Goal: Information Seeking & Learning: Check status

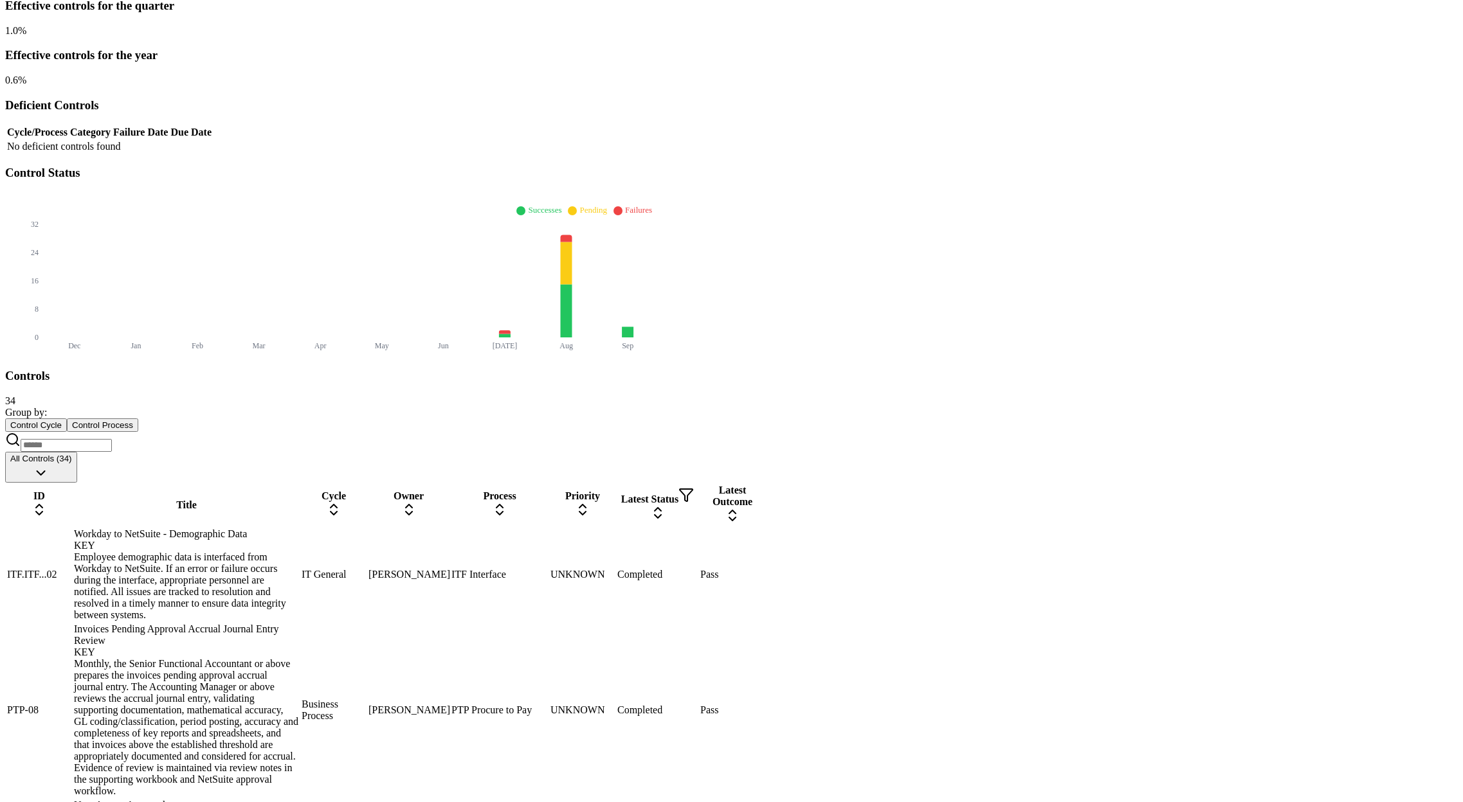
scroll to position [274, 0]
click at [299, 528] on div "Workday to NetSuite - Demographic Data KEY" at bounding box center [186, 539] width 225 height 23
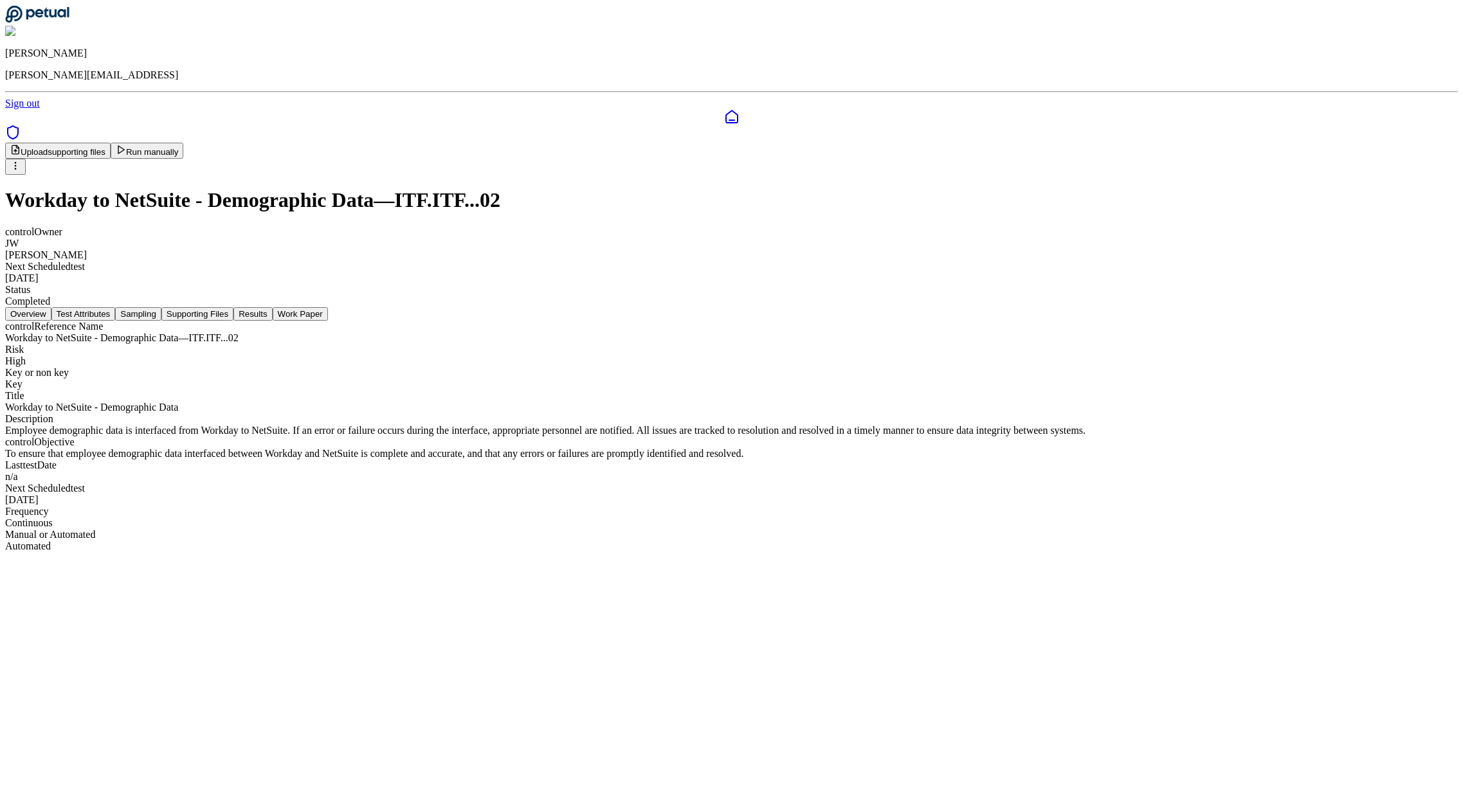
click at [233, 307] on button "Supporting Files" at bounding box center [197, 314] width 72 height 14
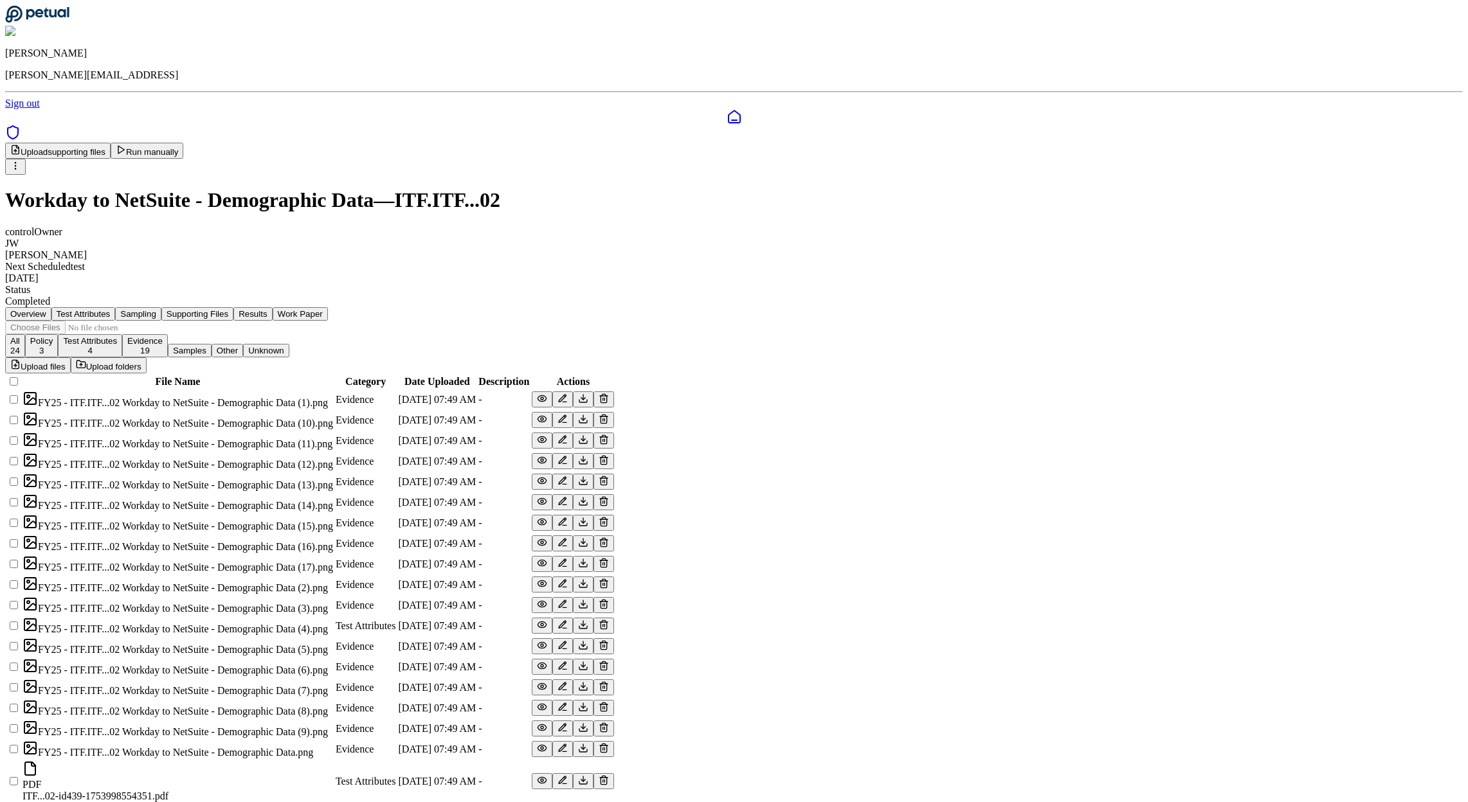
click at [272, 307] on button "Results" at bounding box center [252, 314] width 39 height 14
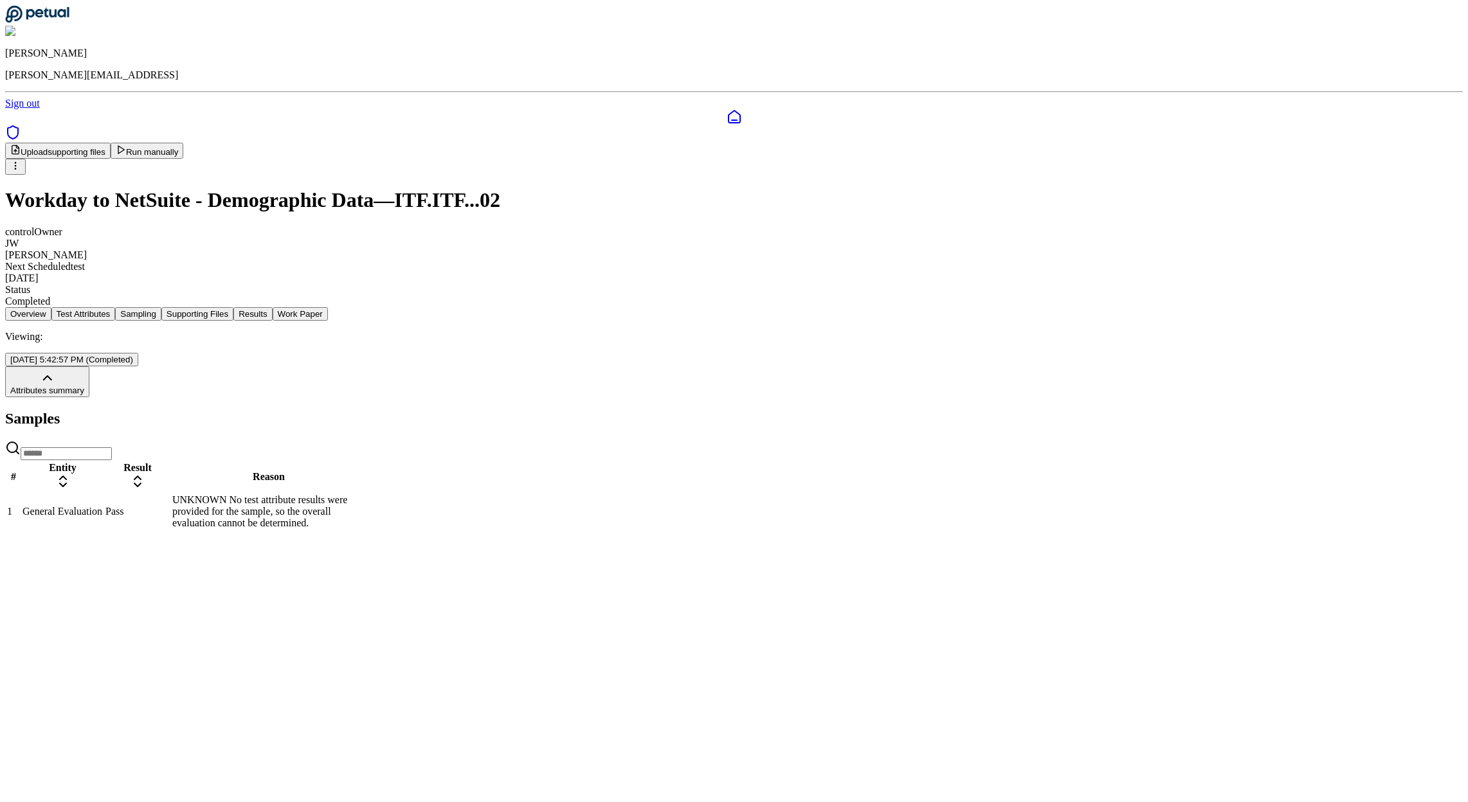
click at [104, 494] on td "General Evaluation" at bounding box center [63, 512] width 82 height 36
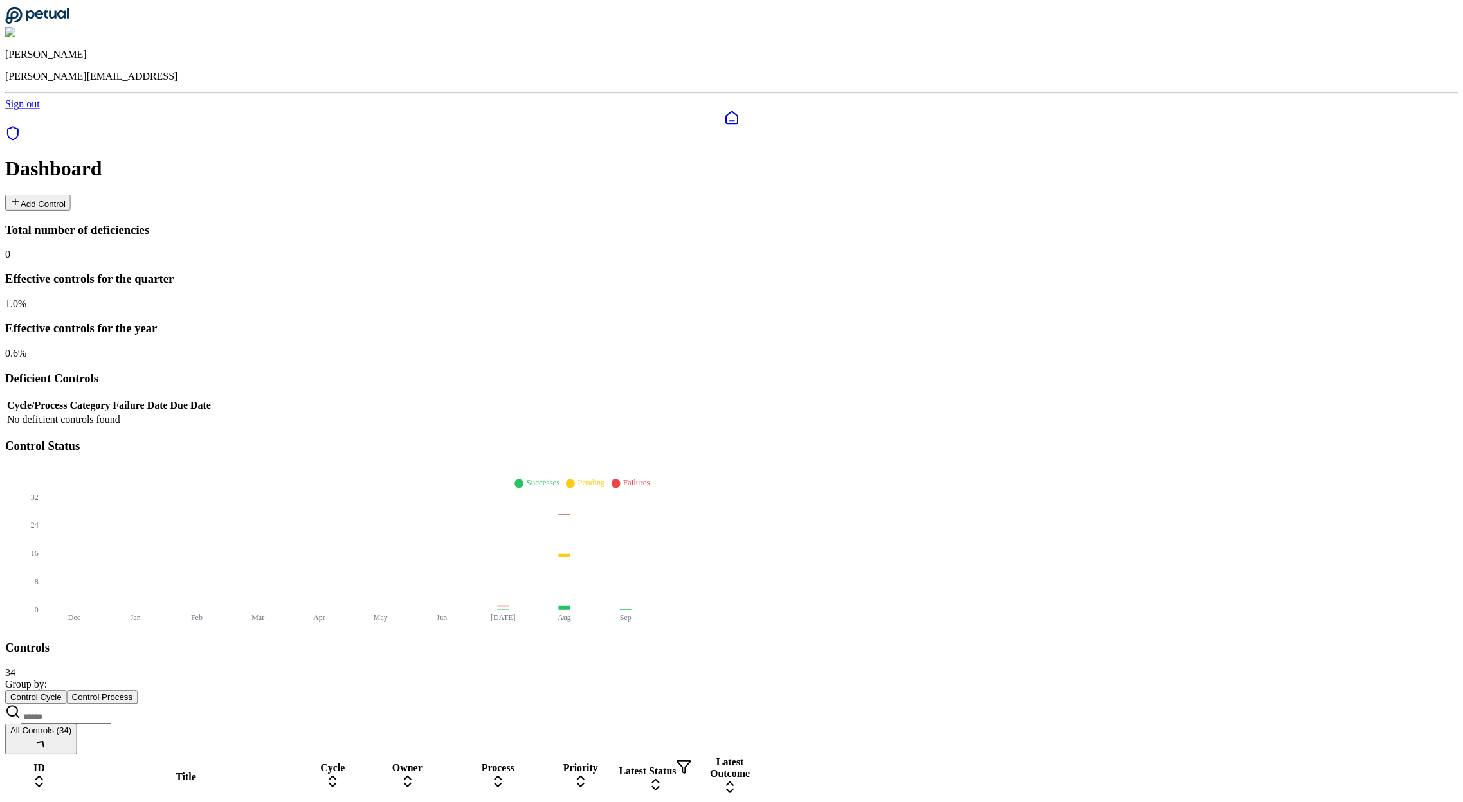
scroll to position [274, 0]
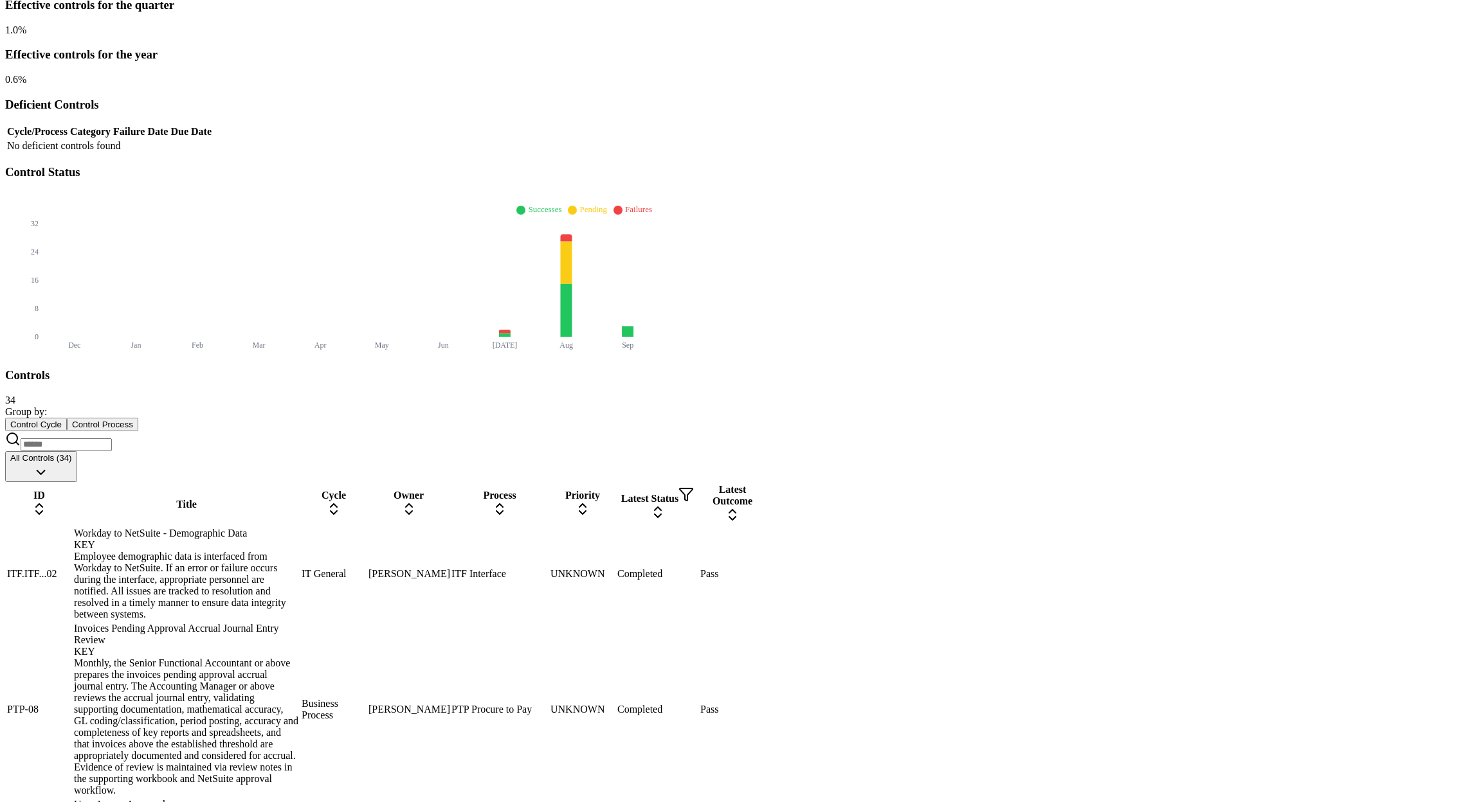
click at [299, 623] on div "Invoices Pending Approval Accrual Journal Entry Review KEY" at bounding box center [186, 640] width 225 height 35
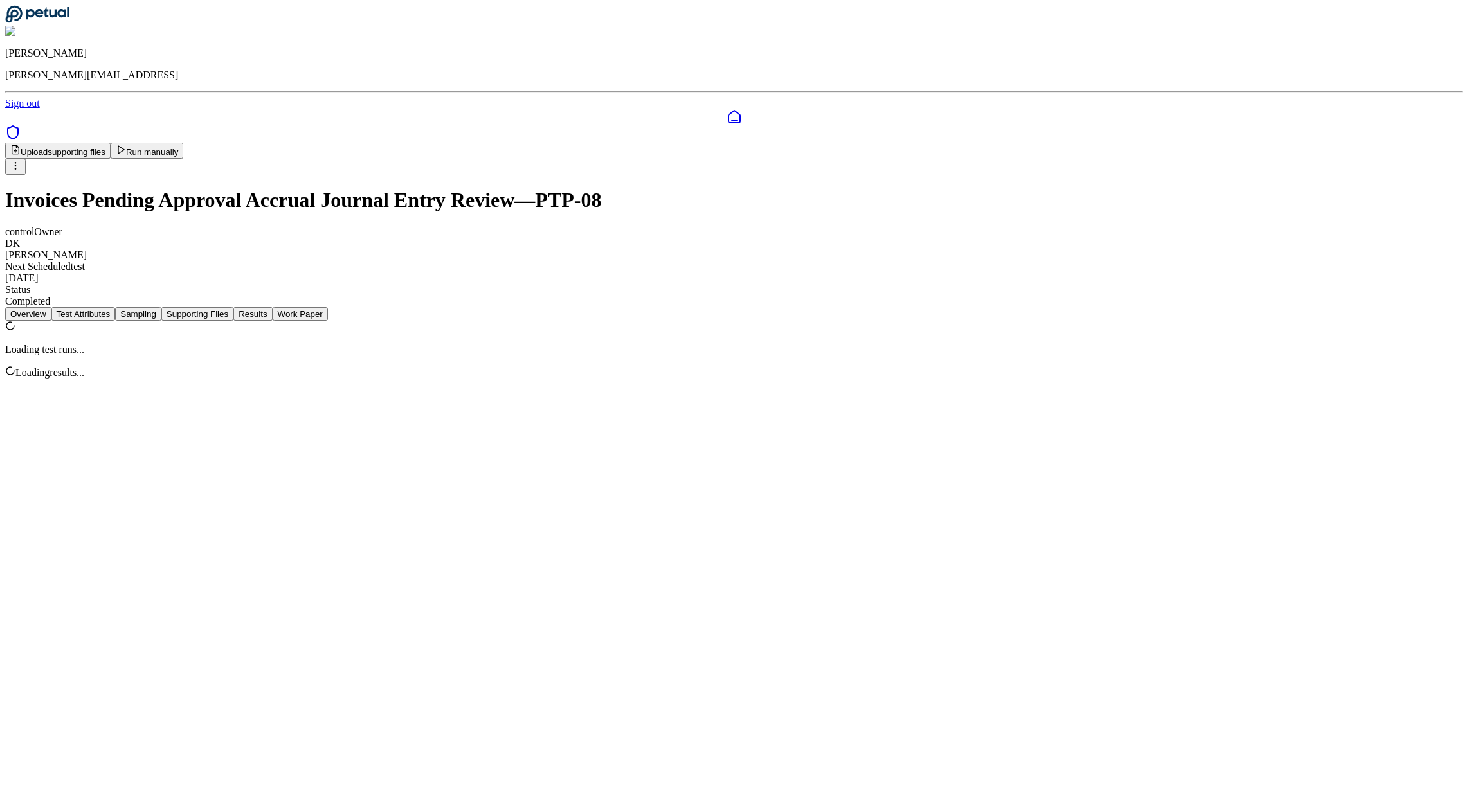
click at [272, 307] on button "Results" at bounding box center [252, 314] width 39 height 14
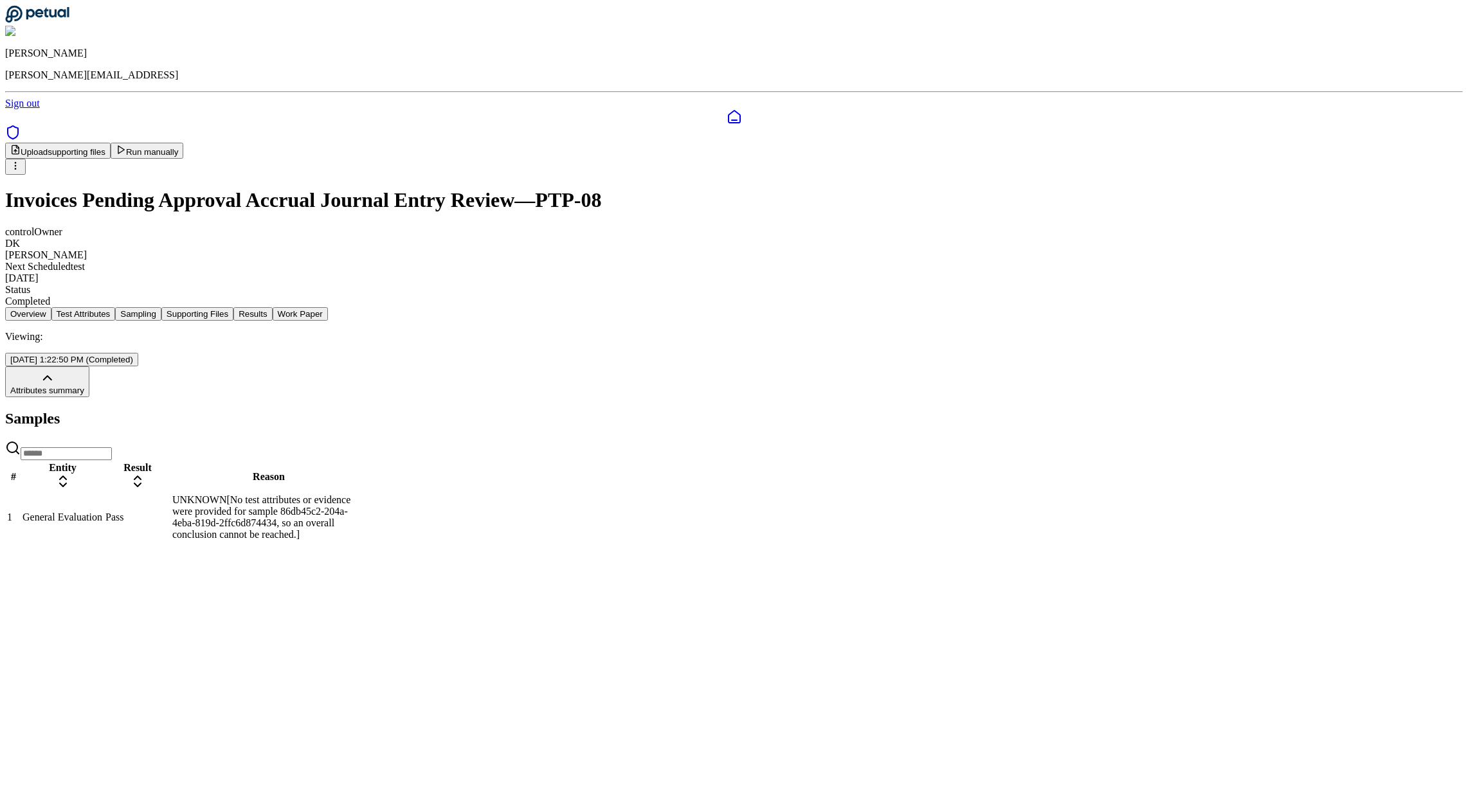
click at [103, 512] on div "General Evaluation" at bounding box center [63, 518] width 80 height 12
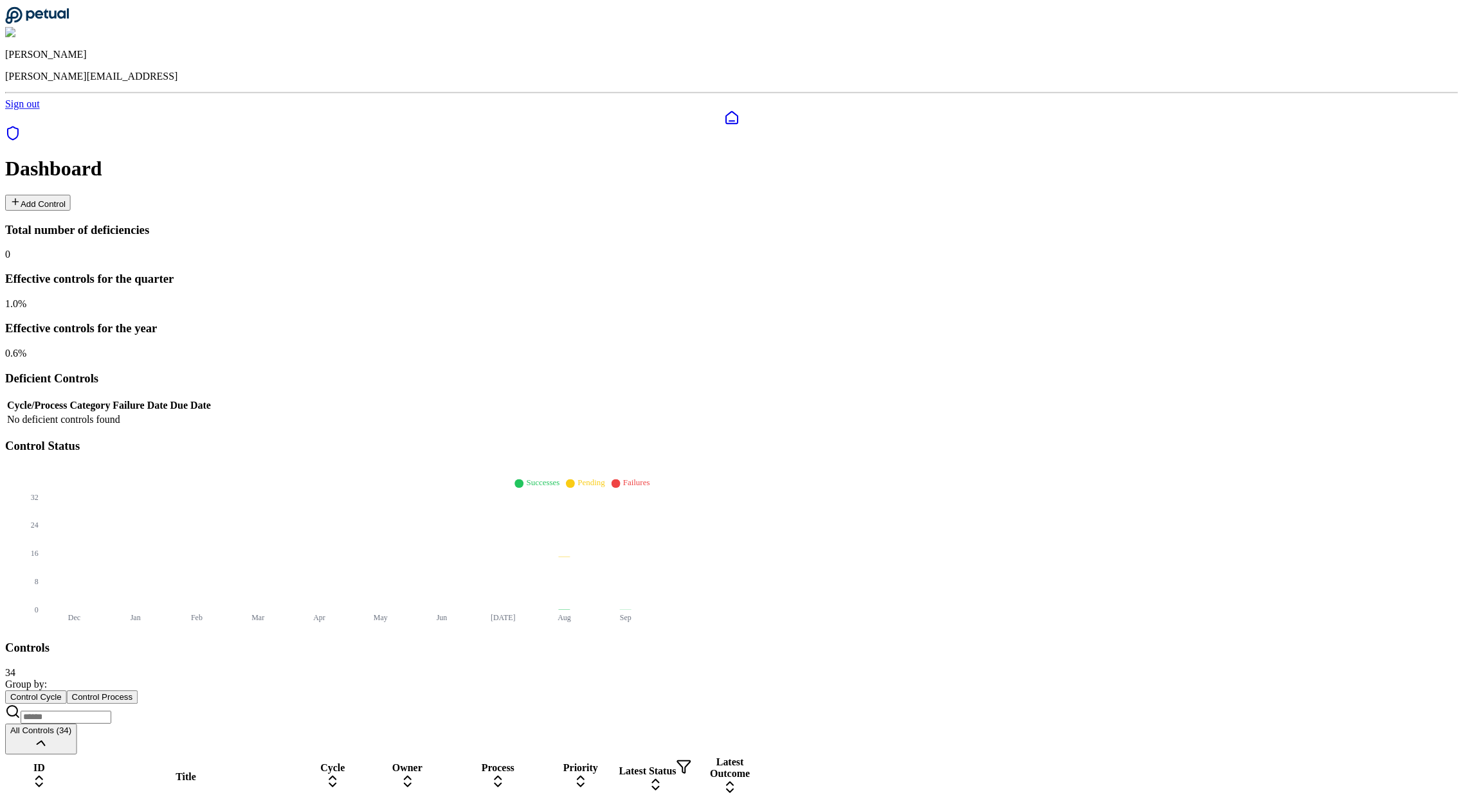
scroll to position [274, 0]
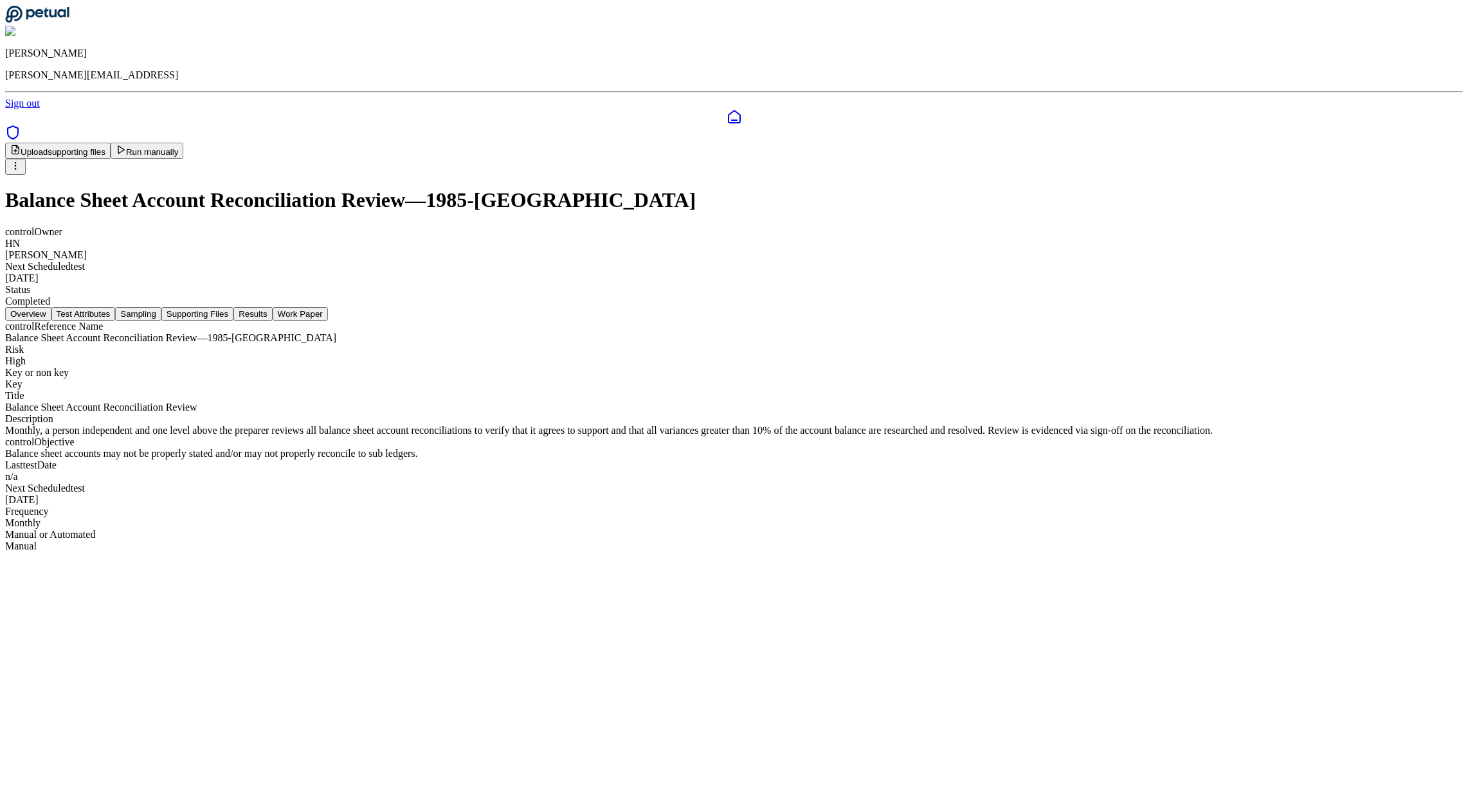
click at [272, 307] on button "Results" at bounding box center [252, 314] width 39 height 14
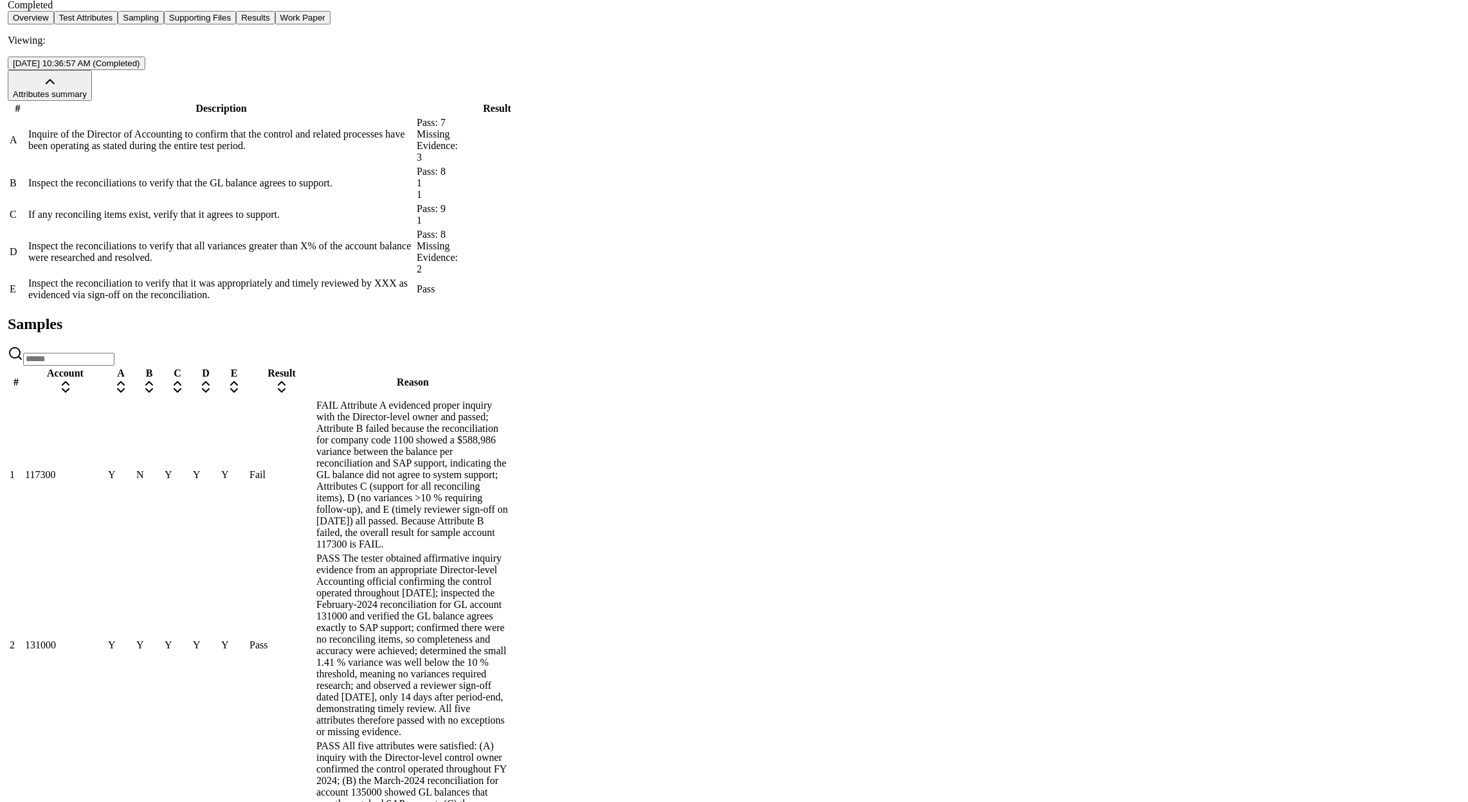
scroll to position [298, 0]
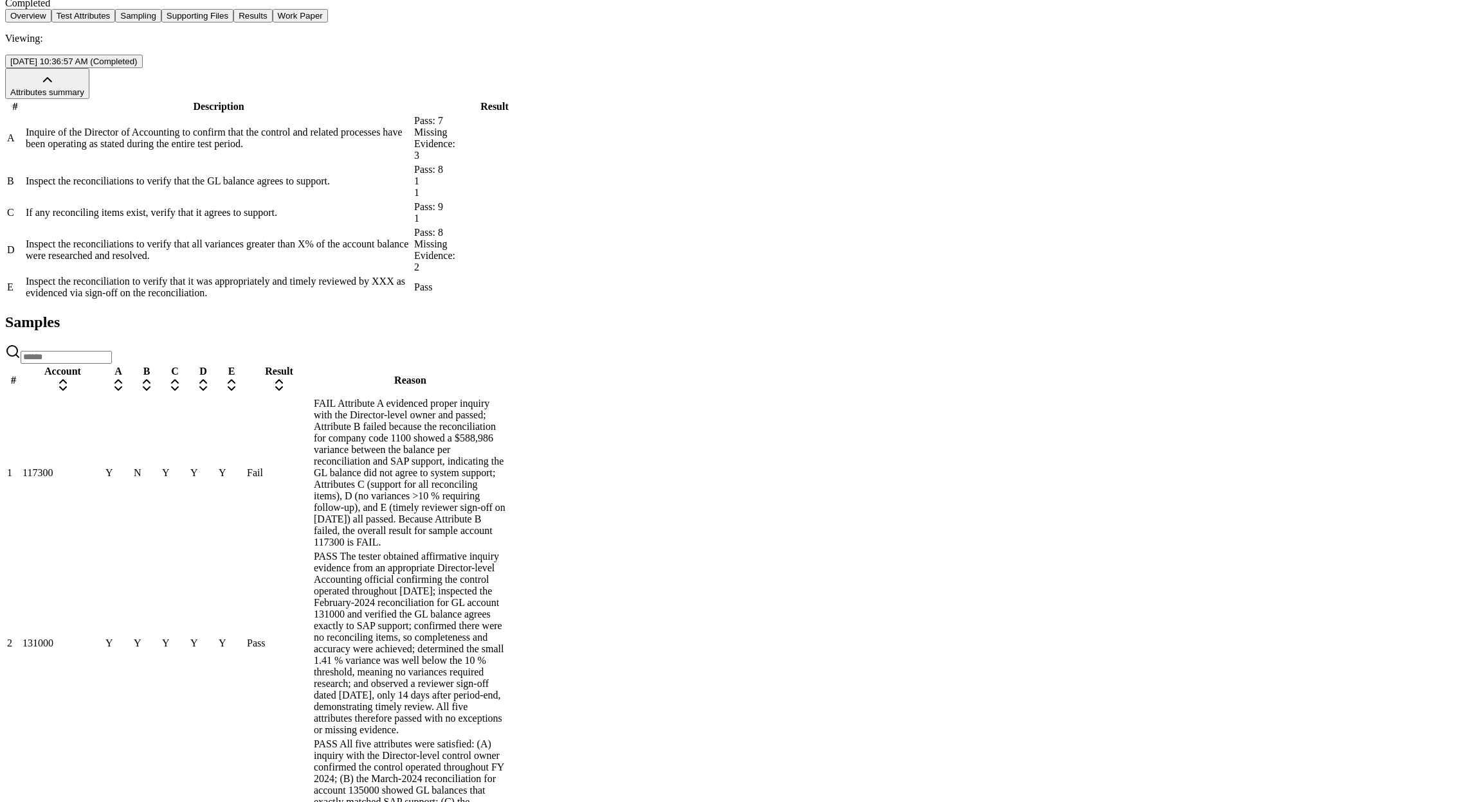
click at [113, 467] on span "Y" at bounding box center [109, 472] width 8 height 11
